Goal: Transaction & Acquisition: Purchase product/service

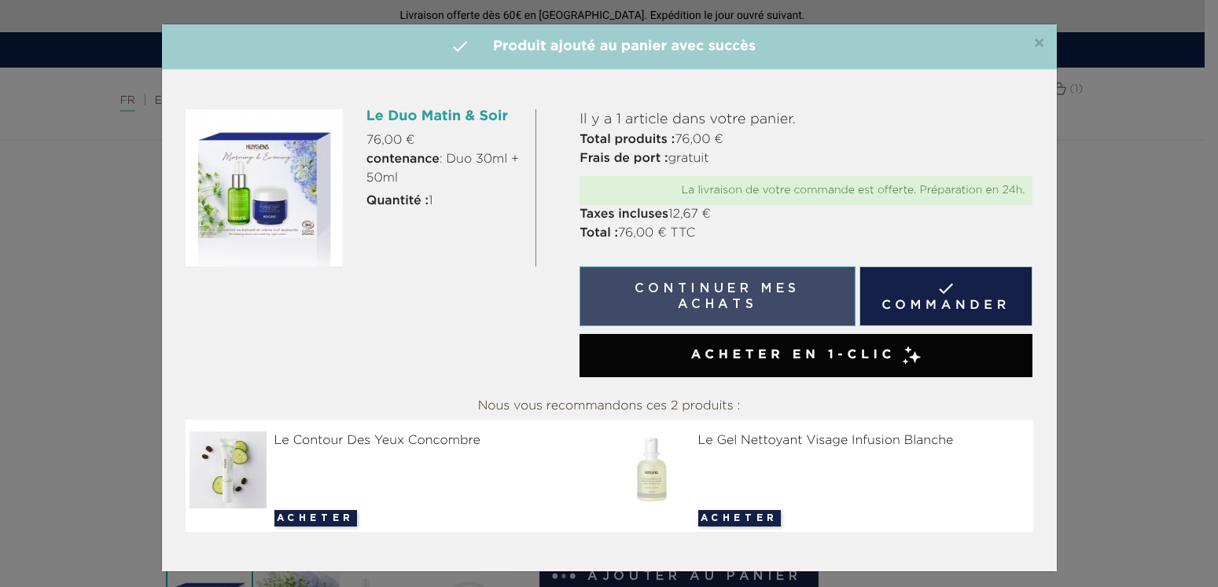
click at [757, 293] on button "Continuer mes achats" at bounding box center [717, 297] width 275 height 60
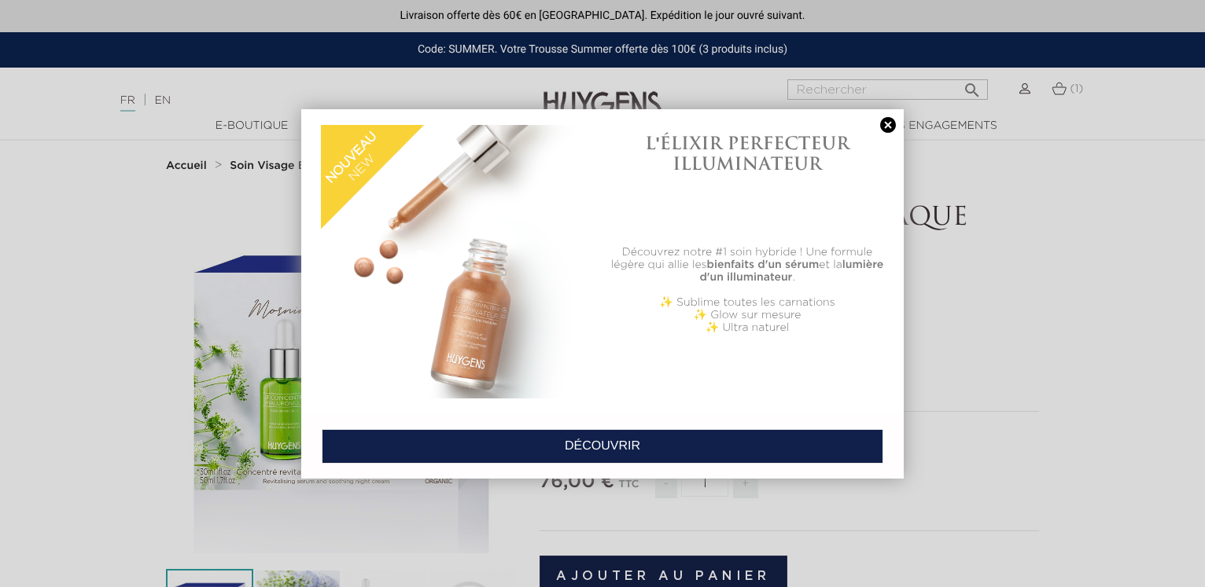
click at [885, 125] on link at bounding box center [888, 125] width 22 height 17
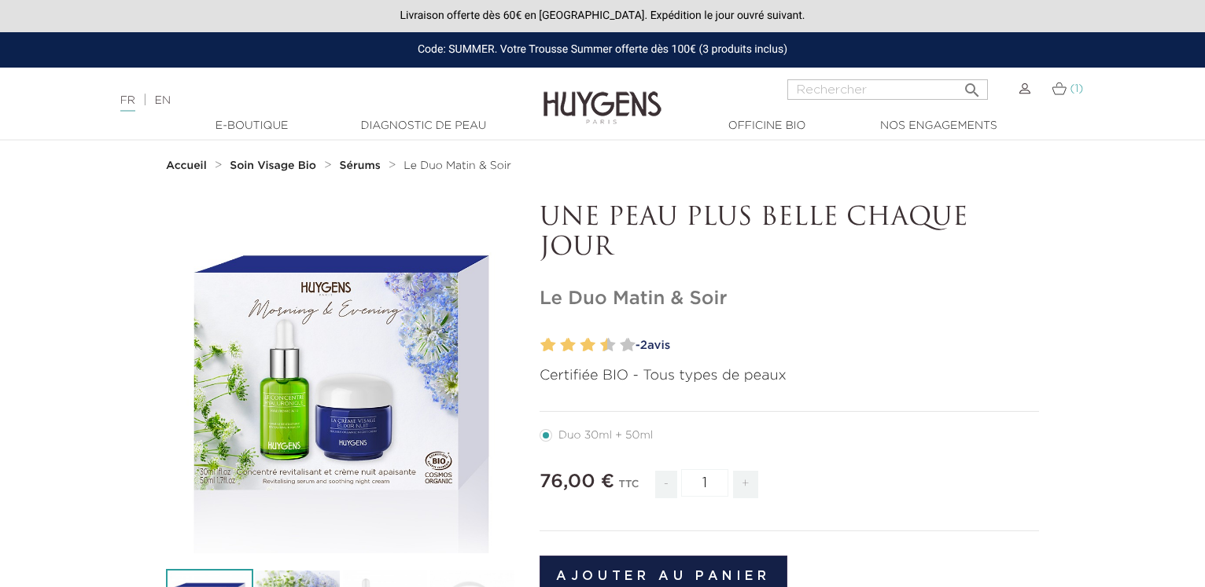
click at [1052, 90] on img at bounding box center [1058, 88] width 15 height 13
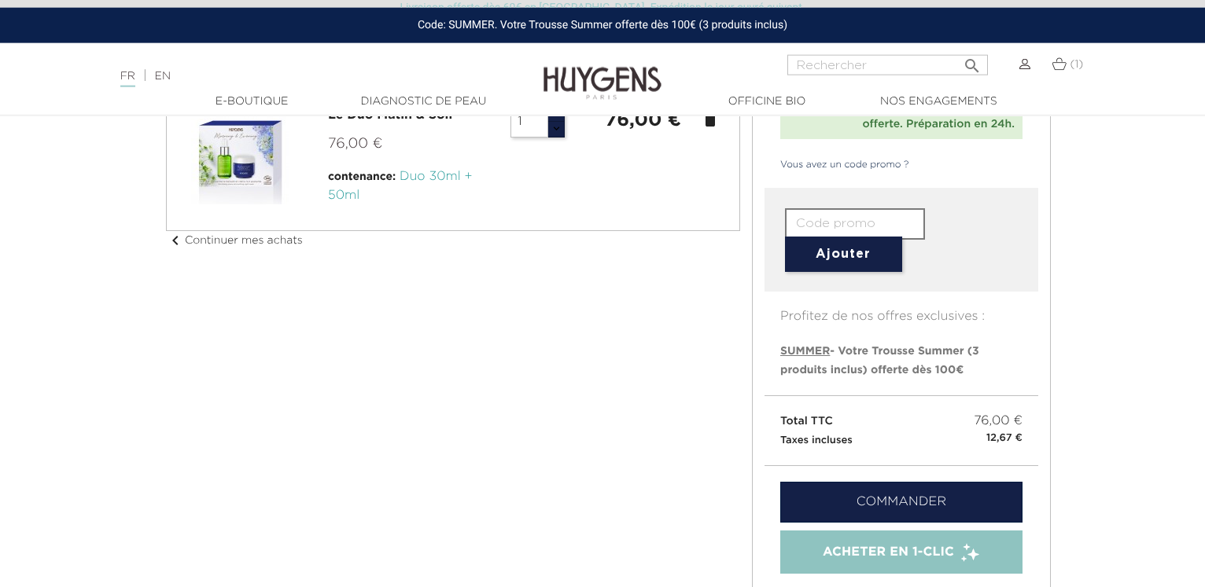
scroll to position [64, 0]
